Goal: Transaction & Acquisition: Purchase product/service

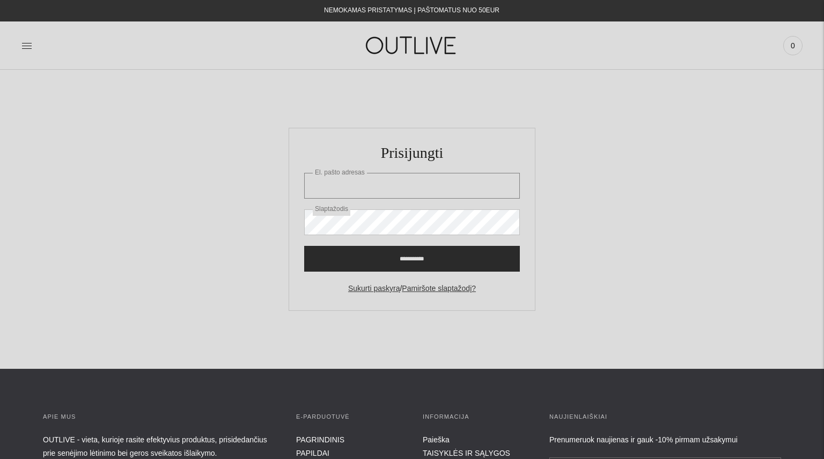
type input "**********"
click at [449, 259] on input "**********" at bounding box center [412, 259] width 216 height 26
click at [449, 264] on input "**********" at bounding box center [412, 259] width 216 height 26
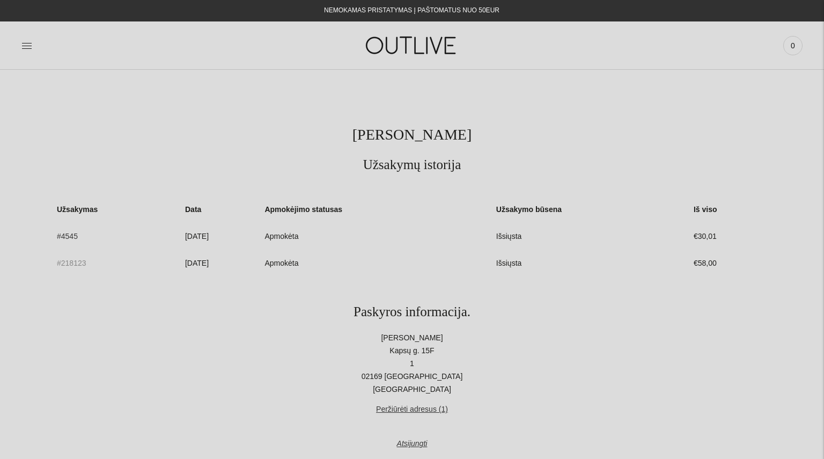
click at [72, 263] on link "#218123" at bounding box center [71, 262] width 29 height 9
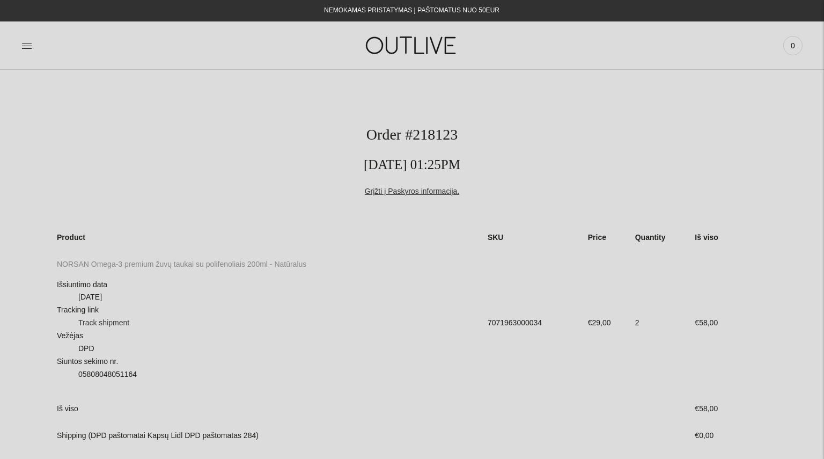
click at [116, 262] on link "NORSAN Omega-3 premium žuvų taukai su polifenoliais 200ml - Natūralus" at bounding box center [181, 264] width 249 height 9
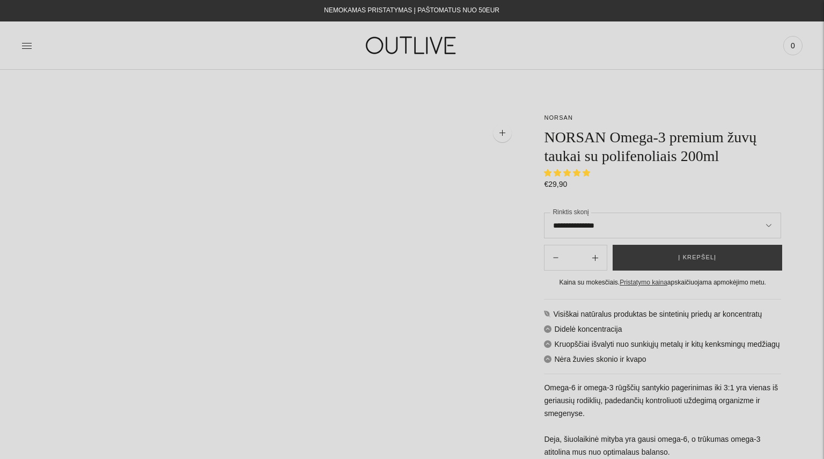
select select "**********"
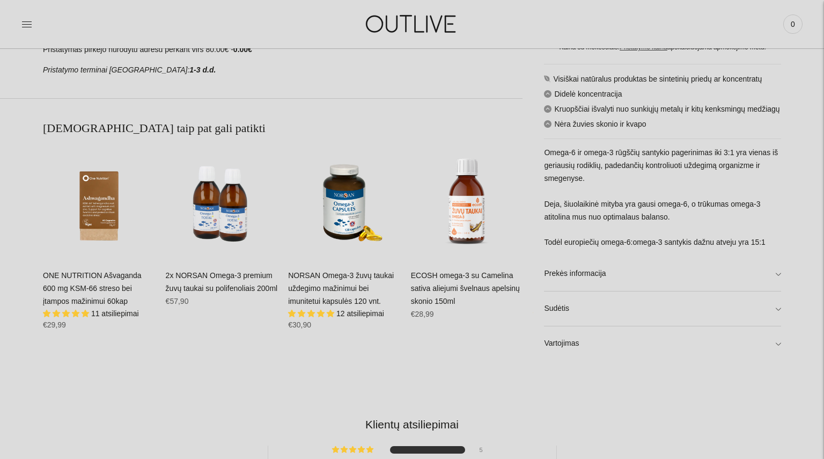
scroll to position [663, 0]
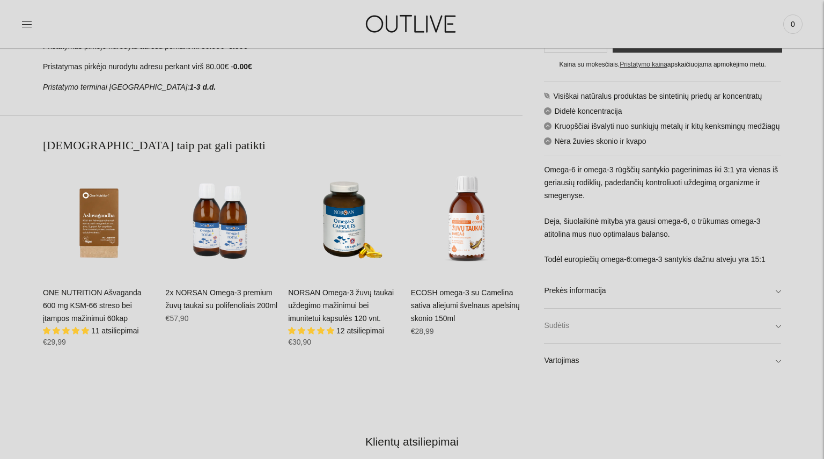
click at [677, 337] on link "Sudėtis" at bounding box center [662, 325] width 237 height 34
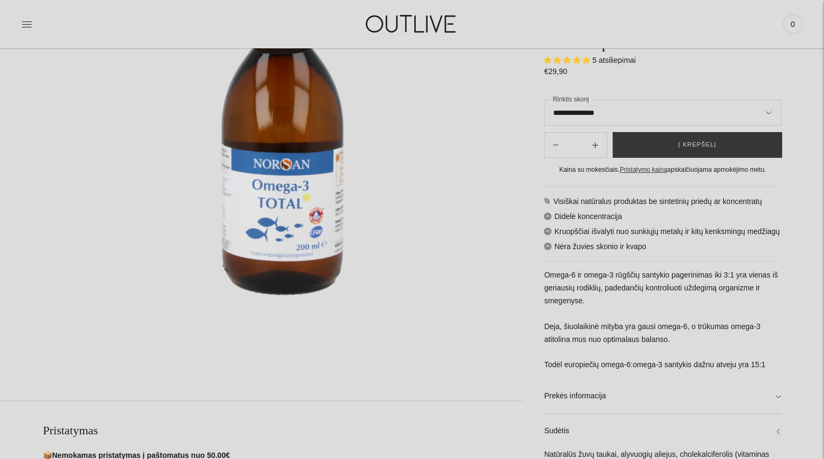
scroll to position [0, 0]
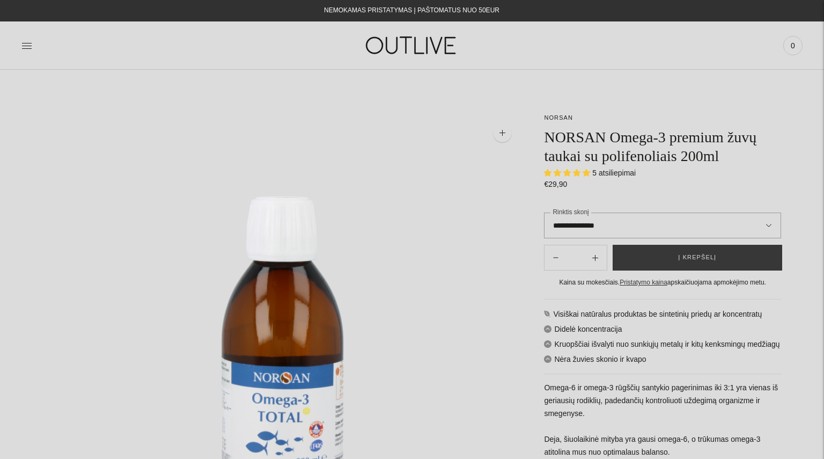
click at [612, 224] on select "**********" at bounding box center [662, 225] width 237 height 26
select select "*********"
click at [544, 212] on select "**********" at bounding box center [662, 225] width 237 height 26
click at [597, 257] on button "Subtract product quantity" at bounding box center [594, 258] width 23 height 26
type input "**"
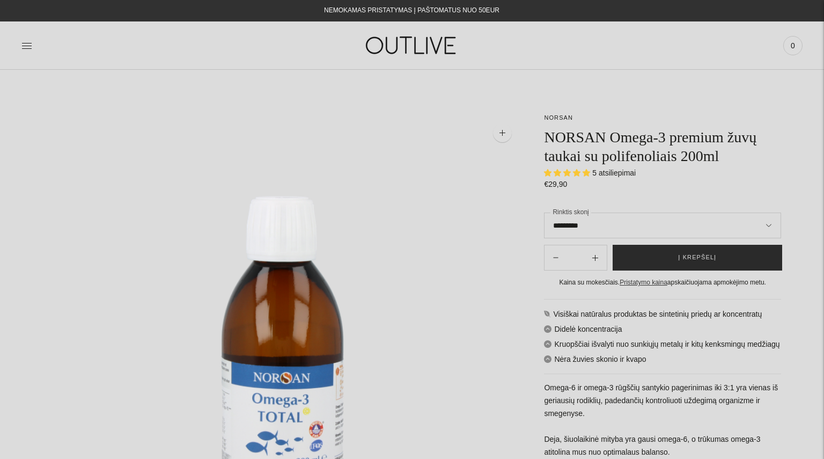
click at [675, 256] on button "Į krepšelį" at bounding box center [696, 258] width 169 height 26
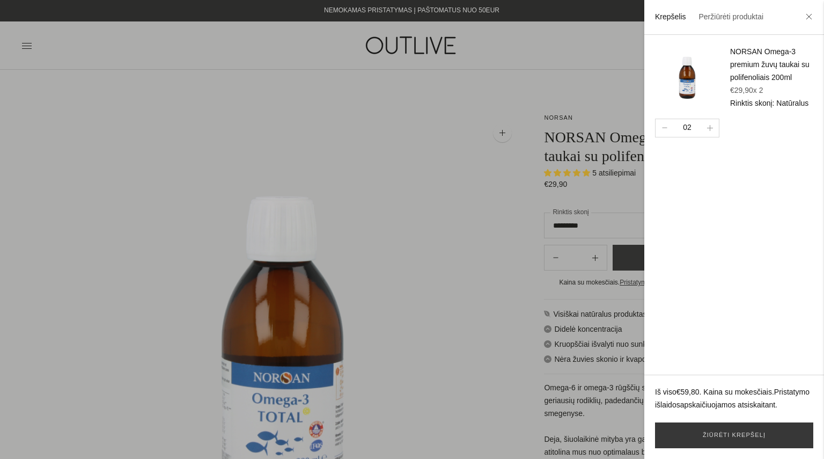
click at [481, 306] on div at bounding box center [412, 229] width 824 height 459
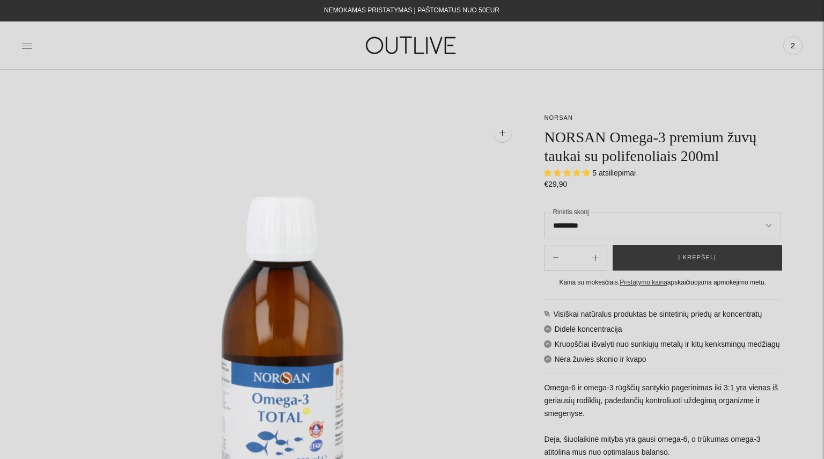
click at [27, 42] on icon at bounding box center [26, 45] width 11 height 11
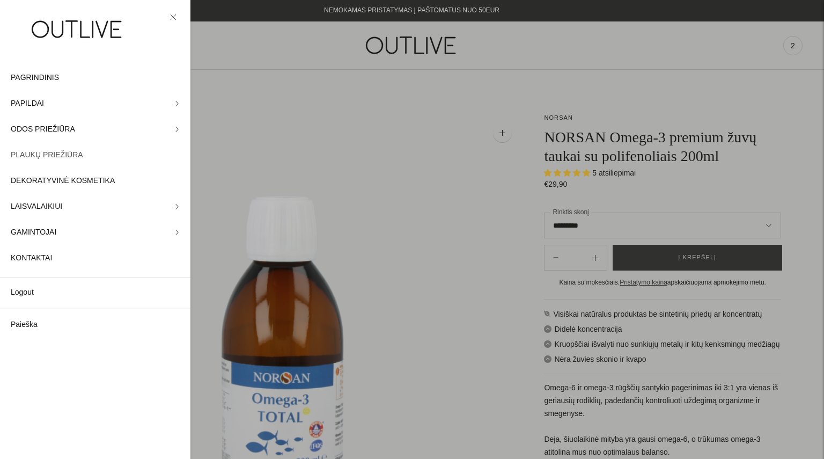
click at [62, 157] on span "PLAUKŲ PRIEŽIŪRA" at bounding box center [47, 155] width 72 height 13
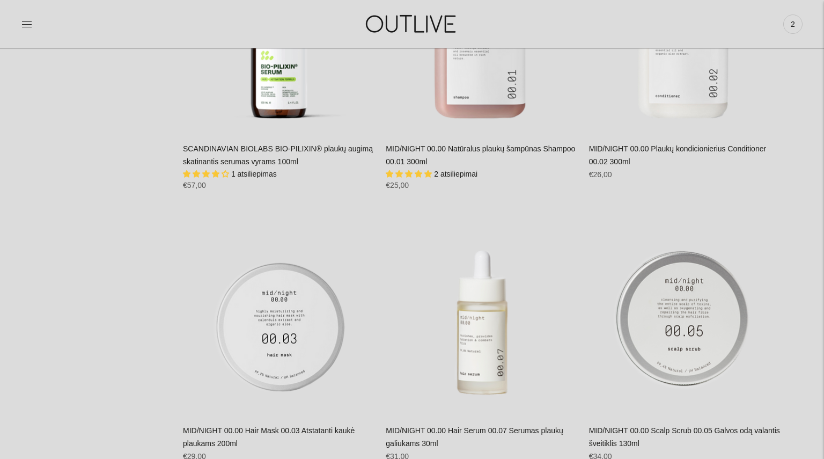
scroll to position [1636, 0]
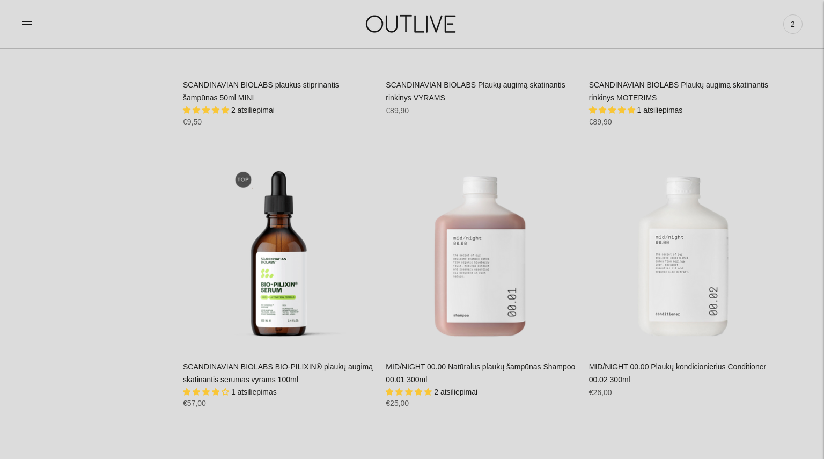
click at [653, 365] on link "MID/NIGHT 00.00 Plaukų kondicionierius Conditioner 00.02 300ml" at bounding box center [677, 372] width 177 height 21
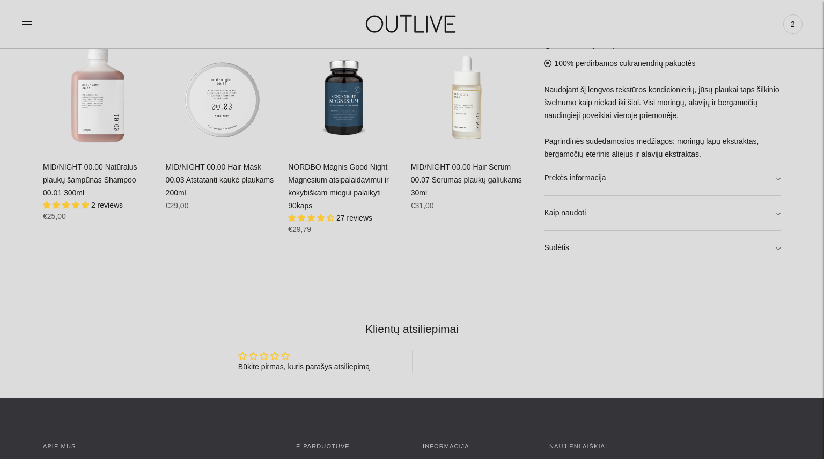
scroll to position [789, 0]
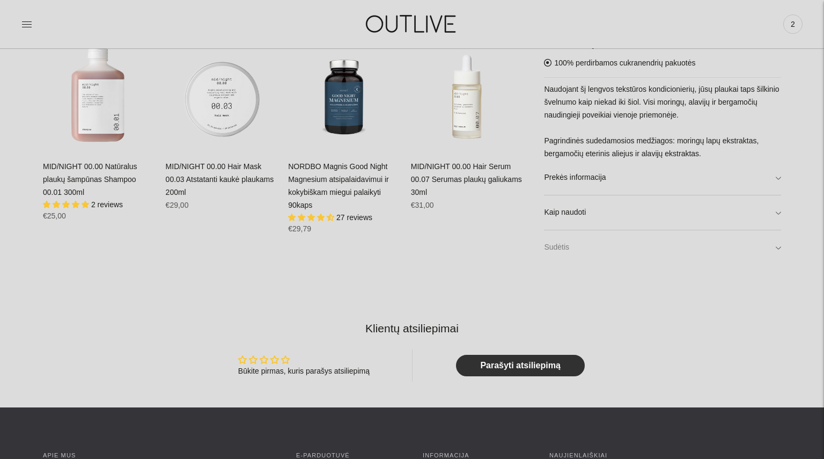
click at [642, 240] on link "Sudėtis" at bounding box center [662, 247] width 237 height 34
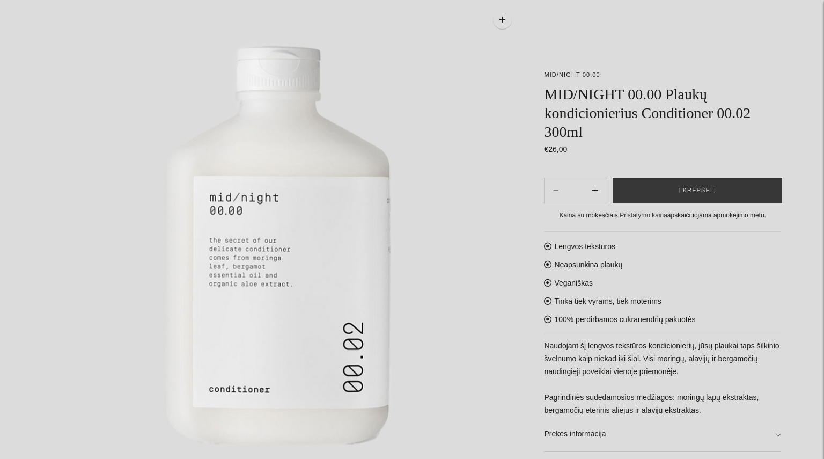
scroll to position [0, 0]
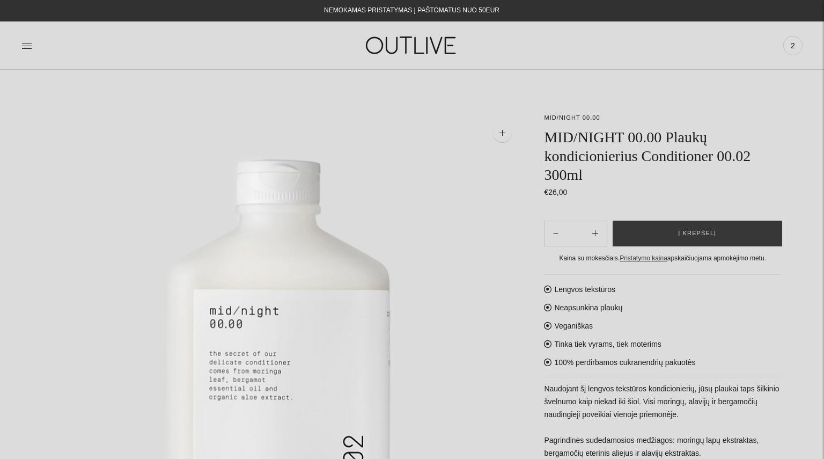
click at [416, 46] on img at bounding box center [412, 45] width 134 height 37
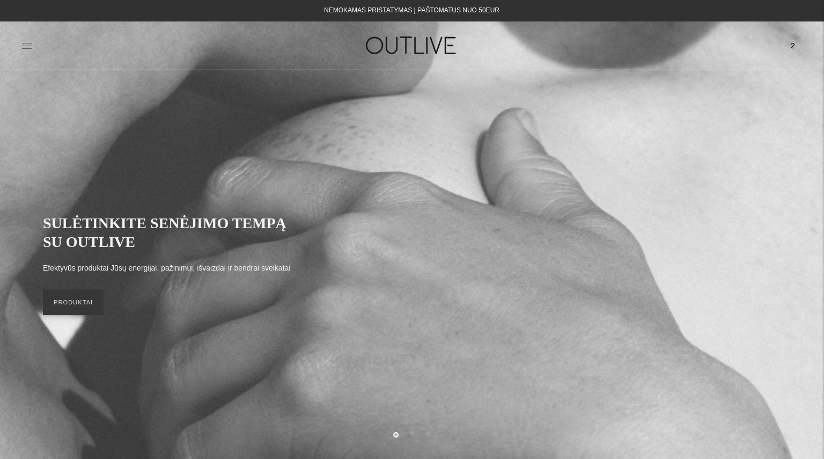
click at [27, 42] on icon at bounding box center [26, 45] width 11 height 11
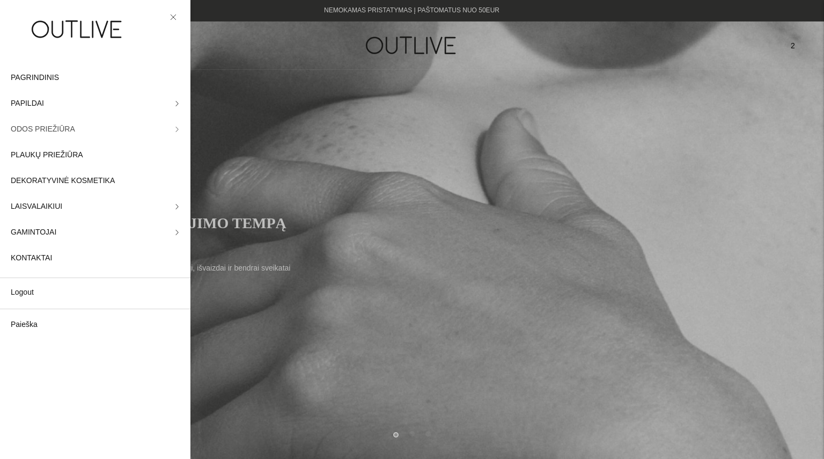
click at [108, 130] on link "ODOS PRIEŽIŪRA" at bounding box center [95, 129] width 190 height 26
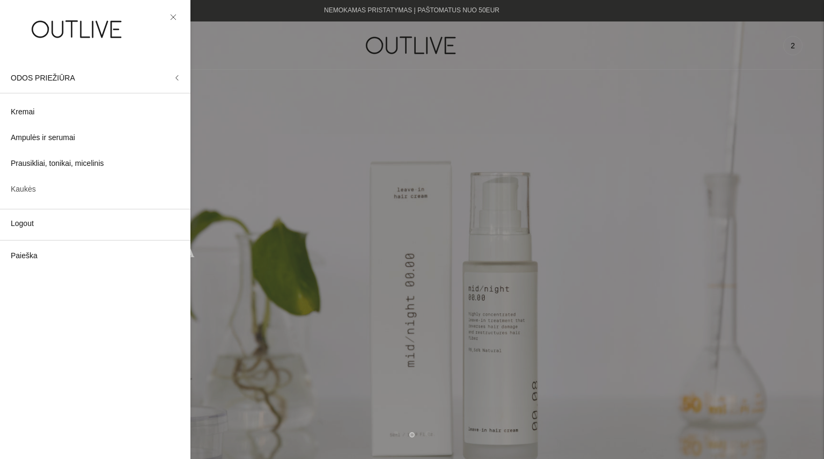
click at [21, 186] on span "Kaukės" at bounding box center [23, 189] width 25 height 13
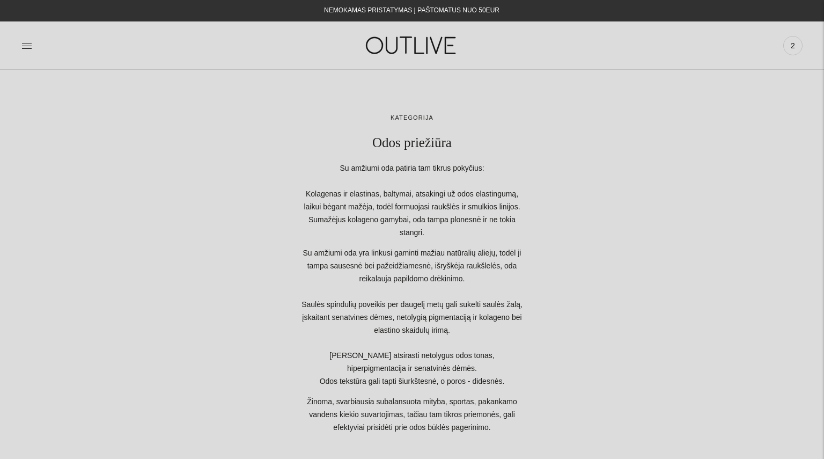
click at [27, 49] on icon at bounding box center [26, 45] width 11 height 11
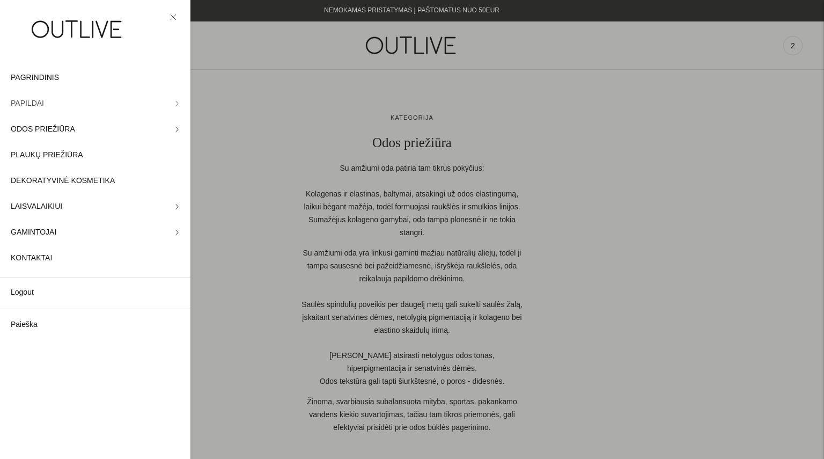
click at [49, 103] on link "PAPILDAI" at bounding box center [95, 104] width 190 height 26
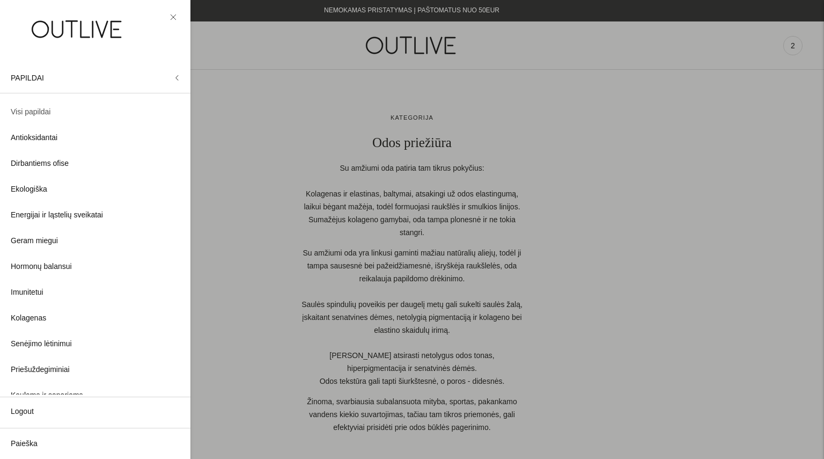
click at [52, 114] on link "Visi papildai" at bounding box center [95, 112] width 190 height 26
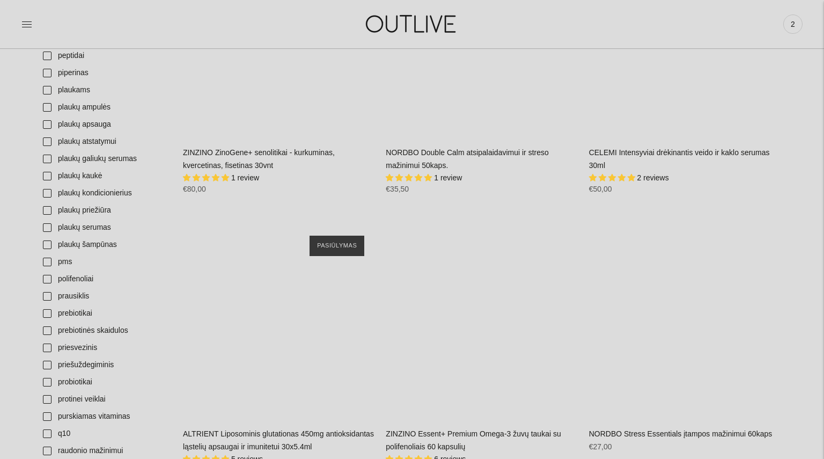
scroll to position [2640, 0]
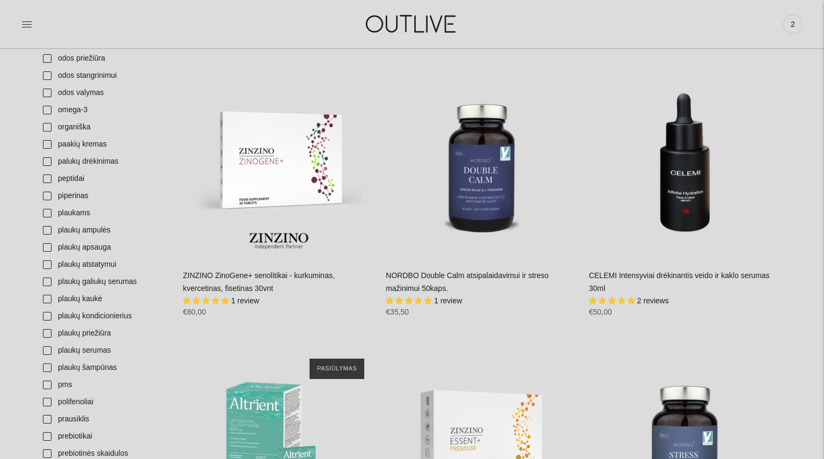
click at [491, 272] on link "NORDBO Double Calm atsipalaidavimui ir streso mažinimui 50kaps." at bounding box center [467, 281] width 162 height 21
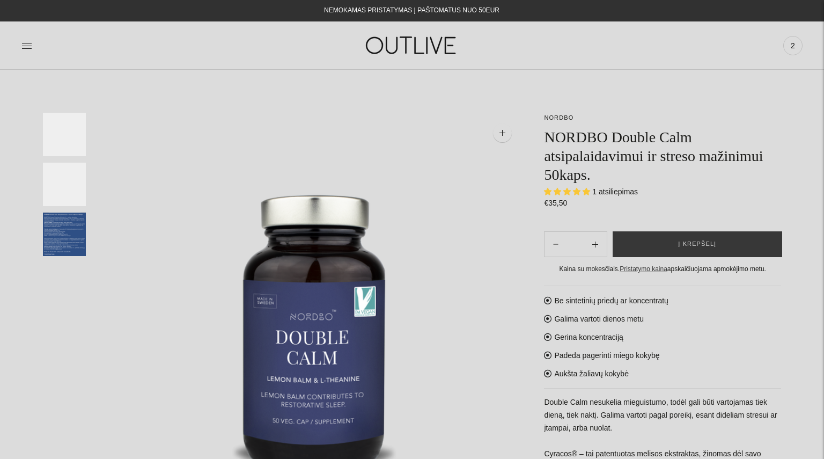
select select "**********"
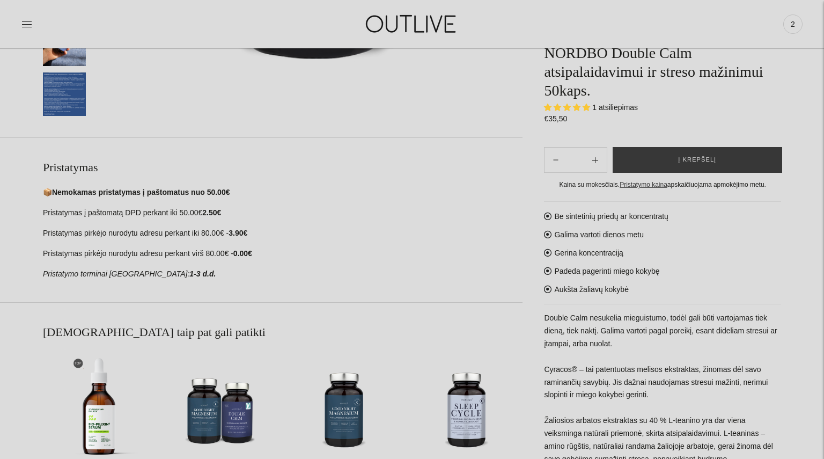
scroll to position [644, 0]
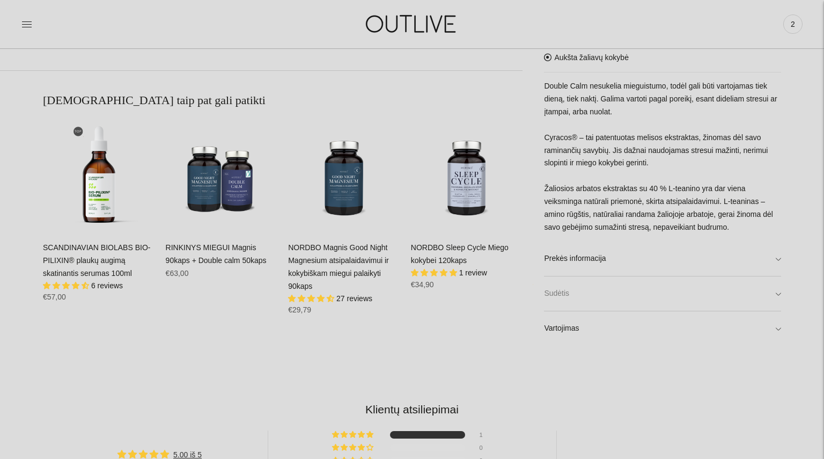
click at [565, 300] on link "Sudėtis" at bounding box center [662, 293] width 237 height 34
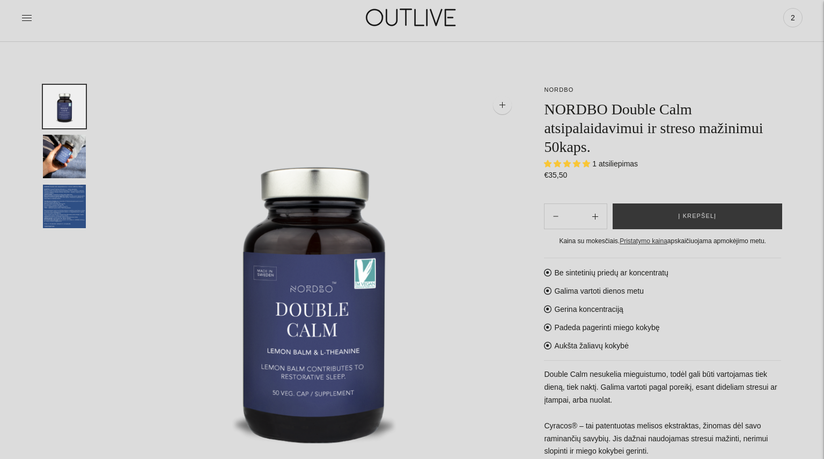
scroll to position [0, 0]
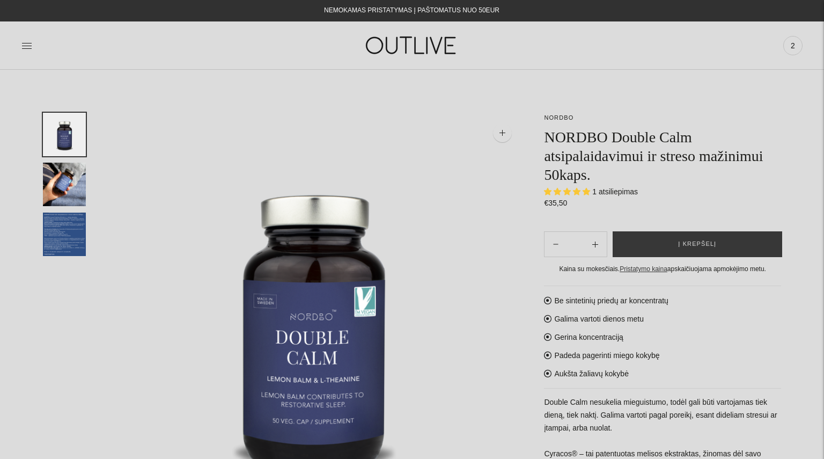
click at [19, 43] on div "PAGRINDINIS PAPILDAI Visi papildai Antioksidantai Dirbantiems ofise Ekologiška …" at bounding box center [412, 45] width 824 height 37
click at [19, 46] on div "PAGRINDINIS PAPILDAI Visi papildai Antioksidantai Dirbantiems ofise Ekologiška …" at bounding box center [412, 45] width 824 height 37
click at [23, 41] on icon at bounding box center [26, 45] width 11 height 11
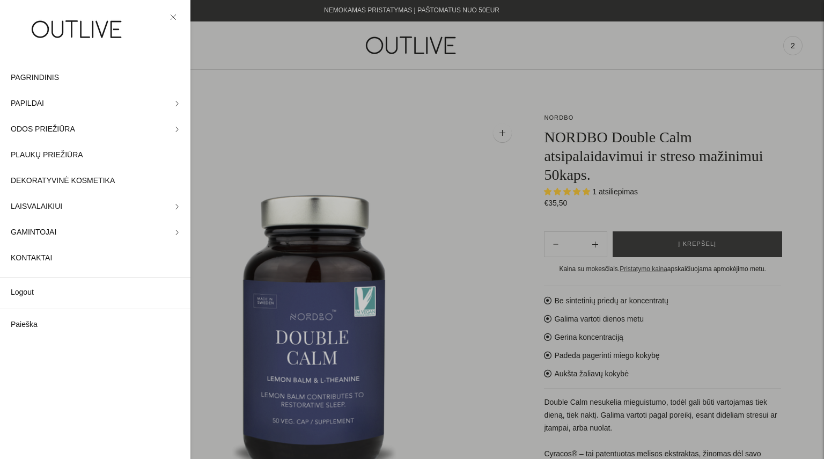
click at [400, 45] on div at bounding box center [412, 229] width 824 height 459
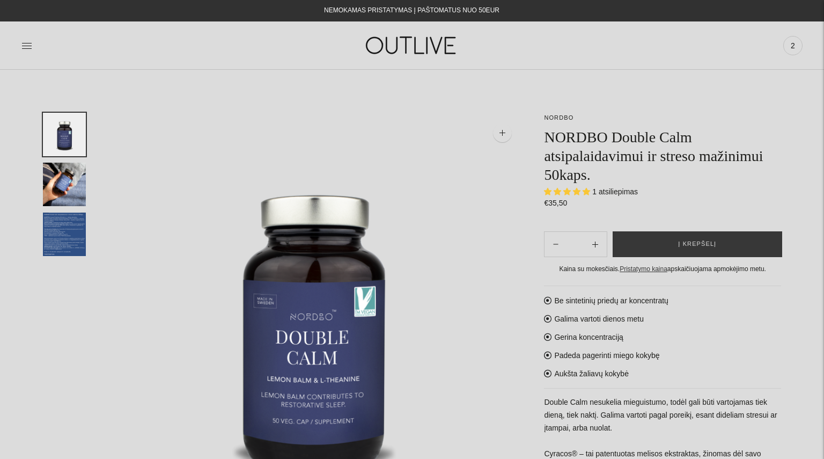
click at [422, 45] on img at bounding box center [412, 45] width 134 height 37
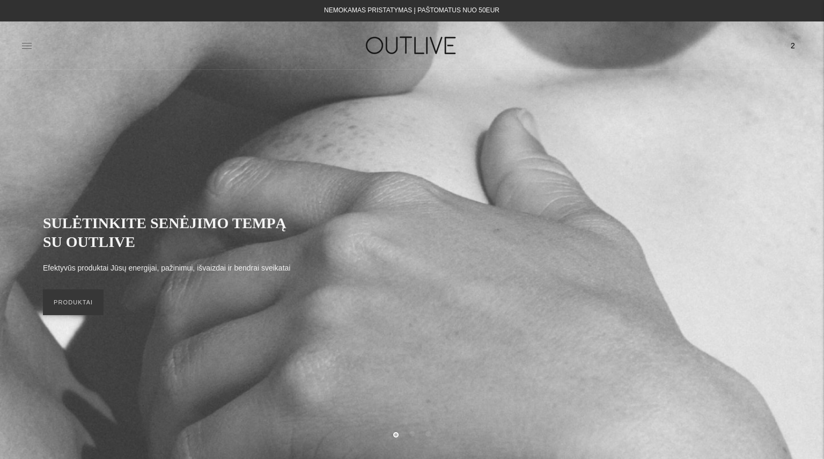
click at [25, 46] on icon at bounding box center [26, 45] width 11 height 11
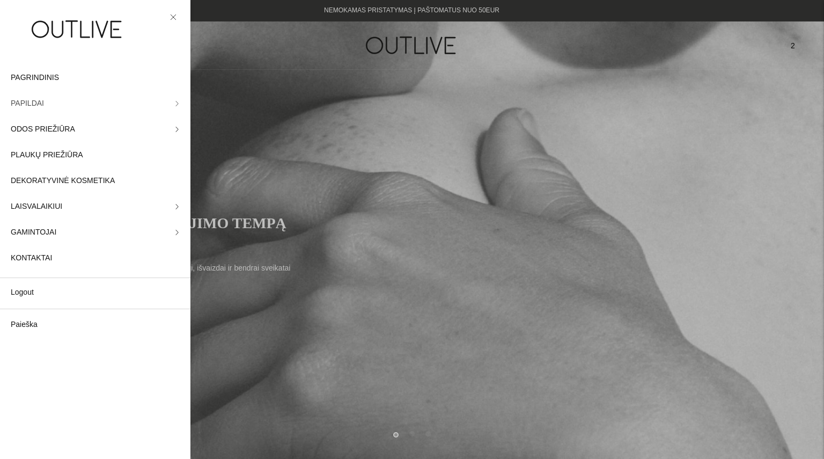
click at [32, 106] on span "PAPILDAI" at bounding box center [27, 103] width 33 height 13
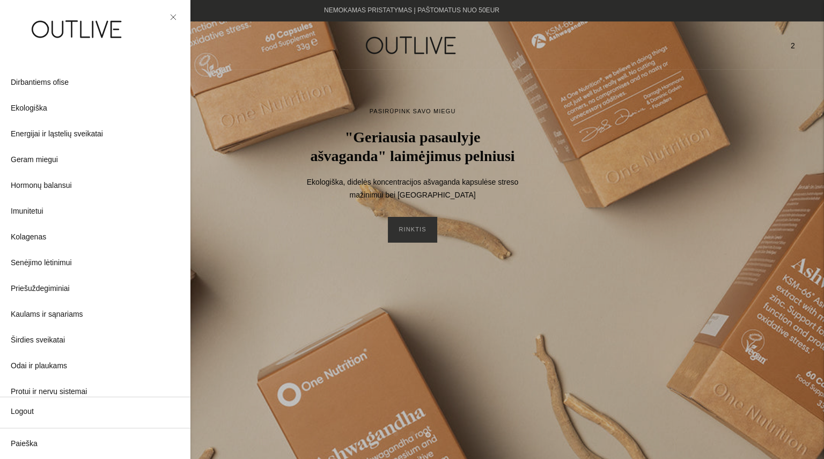
scroll to position [86, 0]
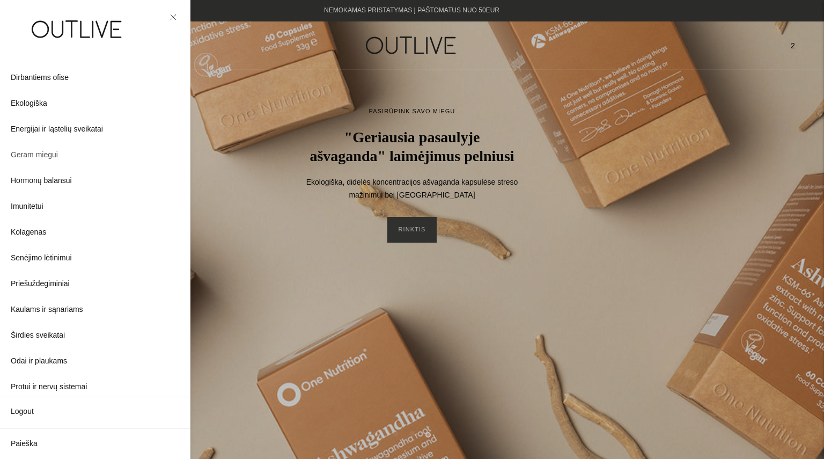
click at [25, 158] on span "Geram miegui" at bounding box center [34, 155] width 47 height 13
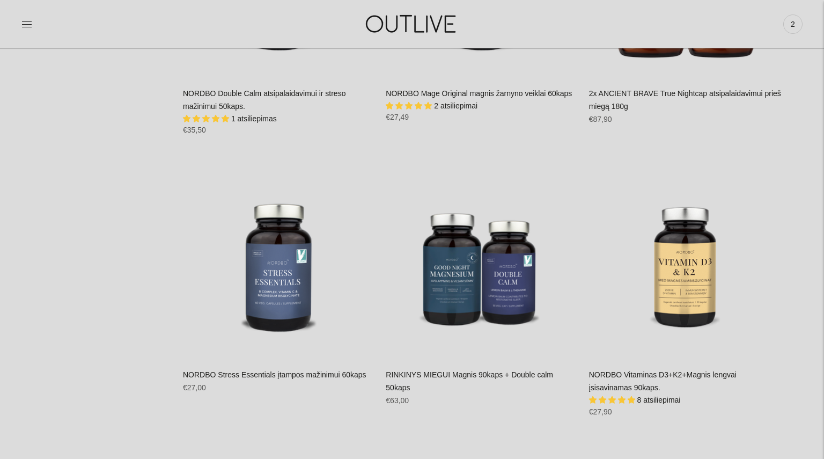
scroll to position [2199, 0]
